Goal: Task Accomplishment & Management: Manage account settings

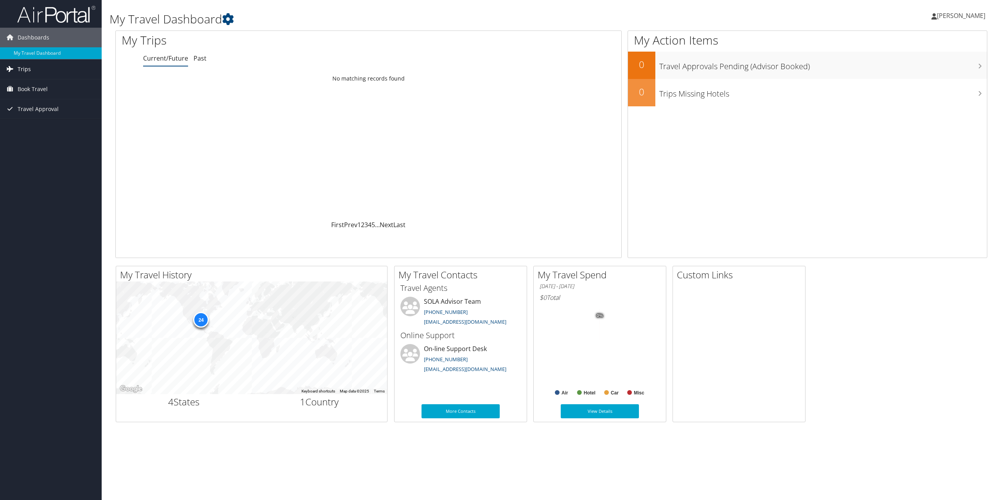
click at [25, 70] on span "Trips" at bounding box center [24, 69] width 13 height 20
click at [23, 123] on span "Book Travel" at bounding box center [33, 125] width 30 height 20
click at [28, 140] on link "Approval Request (Beta)" at bounding box center [51, 140] width 102 height 12
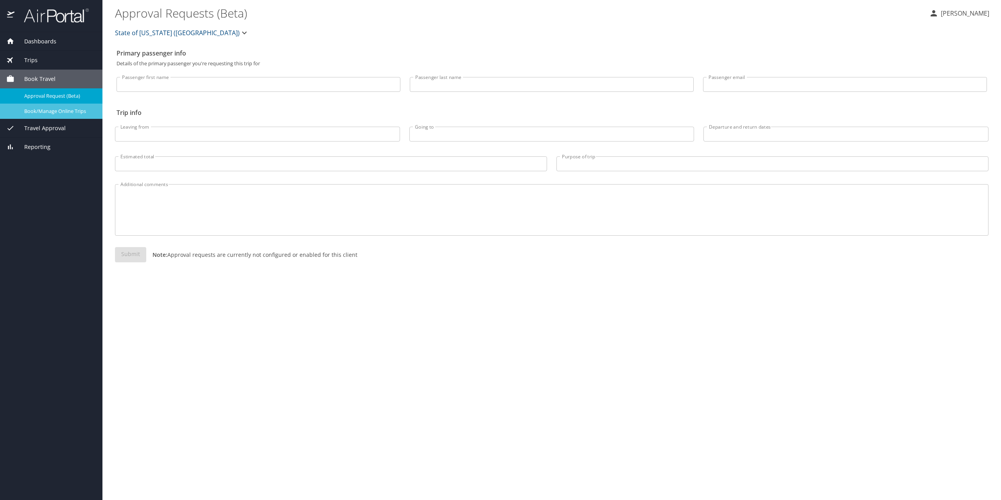
click at [40, 114] on span "Book/Manage Online Trips" at bounding box center [58, 111] width 69 height 7
click at [28, 40] on span "Dashboards" at bounding box center [35, 41] width 42 height 9
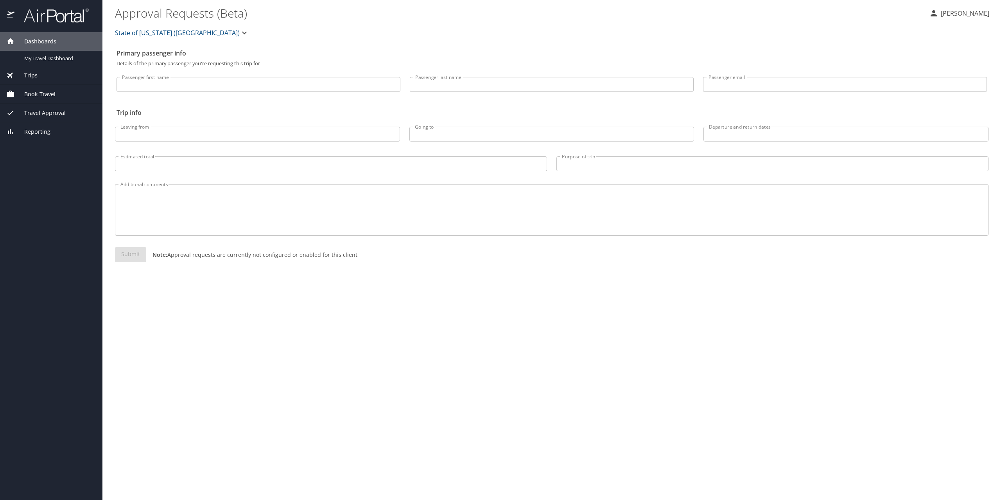
click at [25, 16] on img at bounding box center [52, 15] width 74 height 15
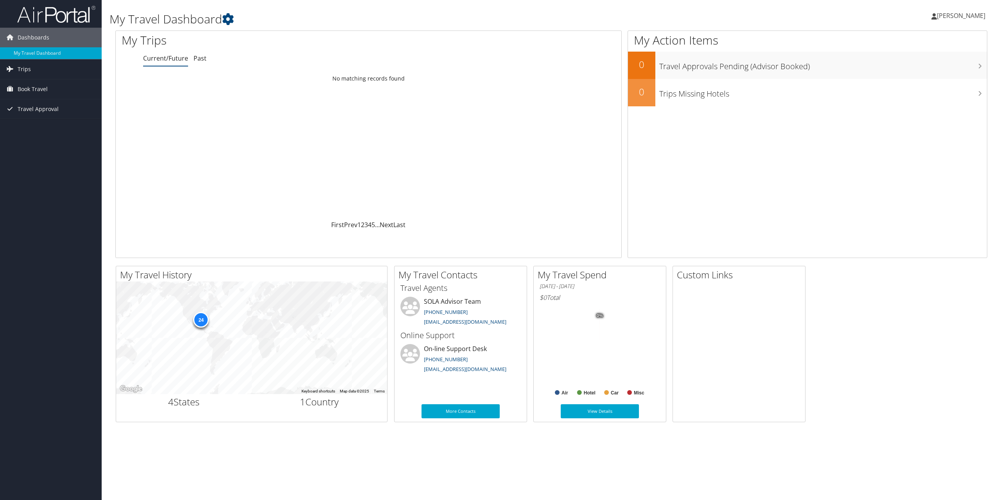
click at [965, 18] on span "[PERSON_NAME]" at bounding box center [961, 15] width 49 height 9
click at [913, 128] on link "Sign Out" at bounding box center [941, 127] width 87 height 13
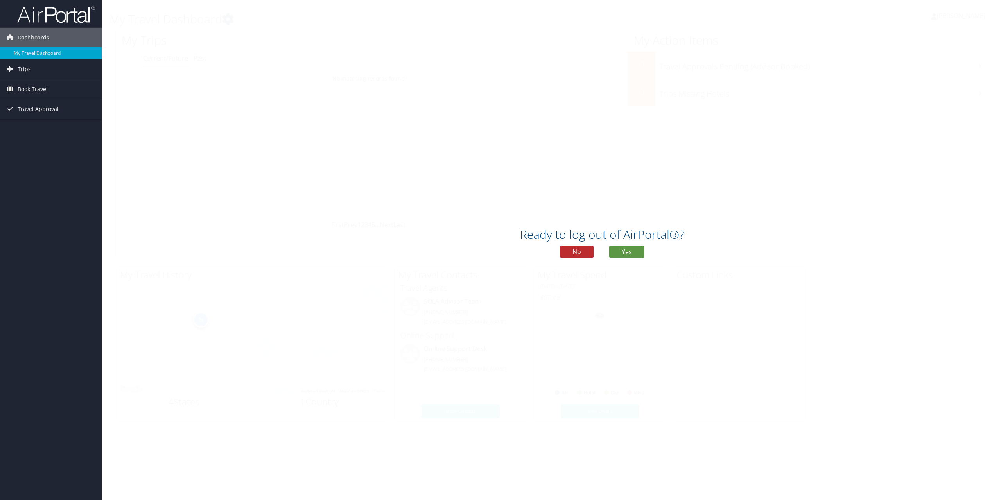
click at [626, 258] on div "Ready to log out of AirPortal®? No Yes" at bounding box center [602, 245] width 1001 height 40
click at [629, 253] on button "Yes" at bounding box center [626, 252] width 35 height 12
